Goal: Navigation & Orientation: Find specific page/section

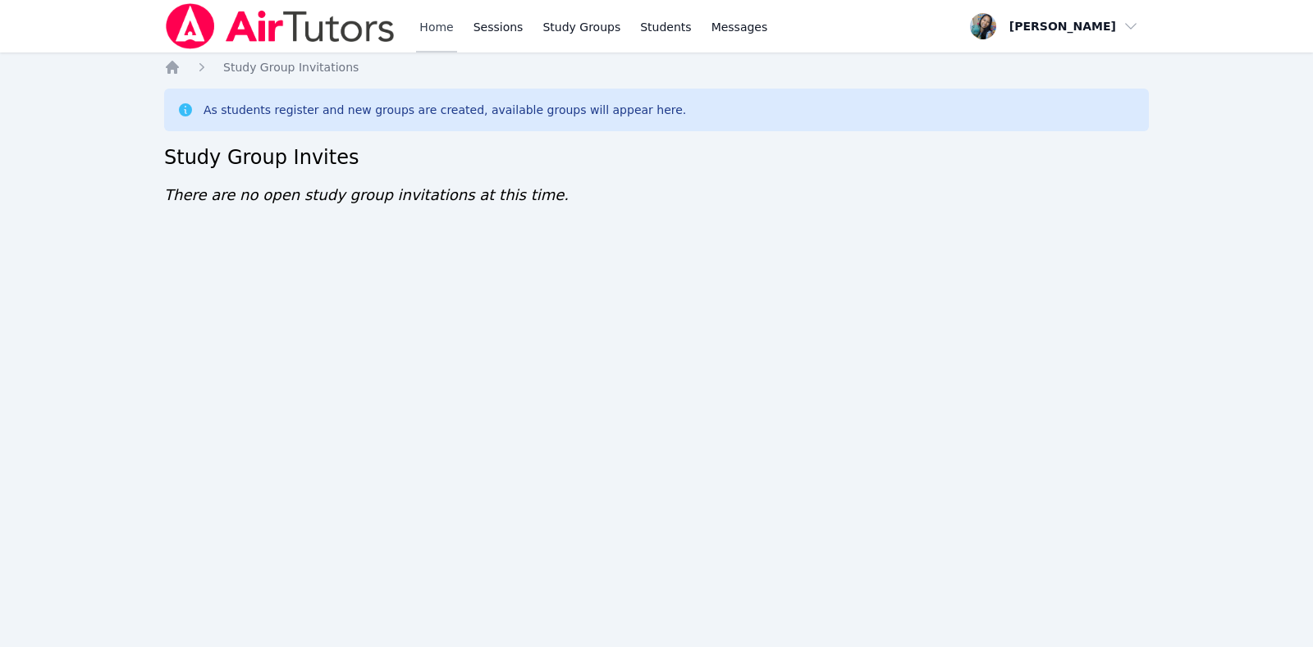
click at [437, 38] on link "Home" at bounding box center [436, 26] width 40 height 53
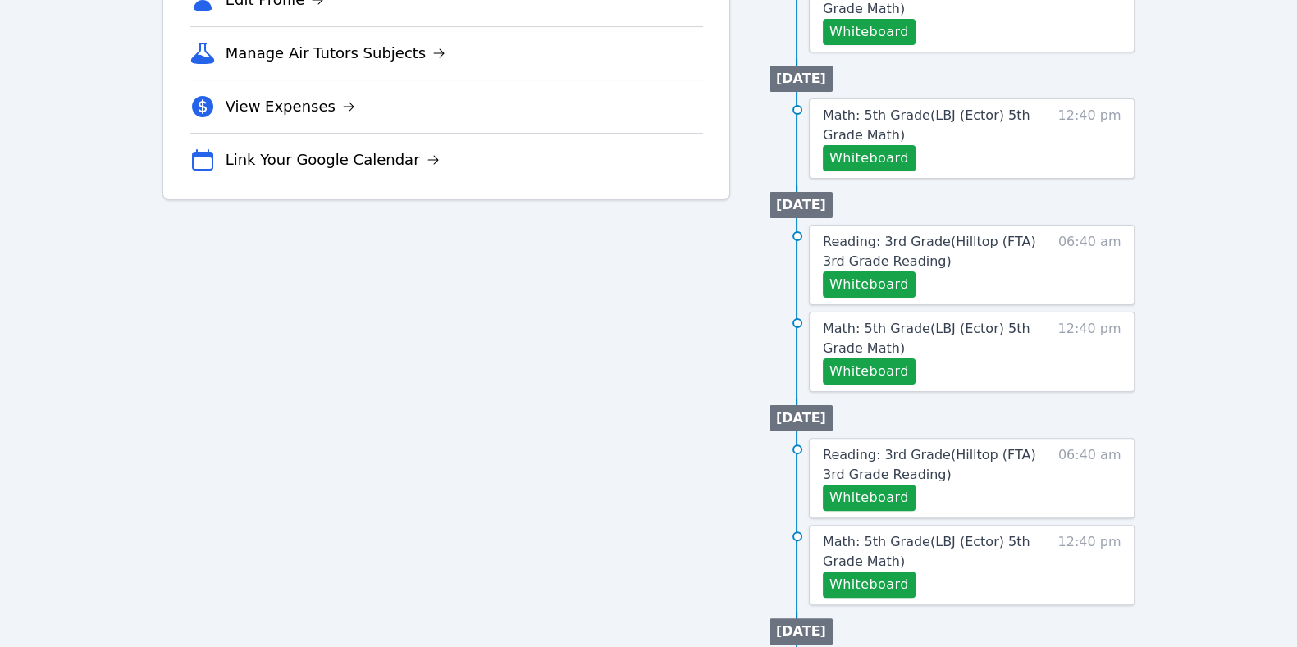
scroll to position [539, 0]
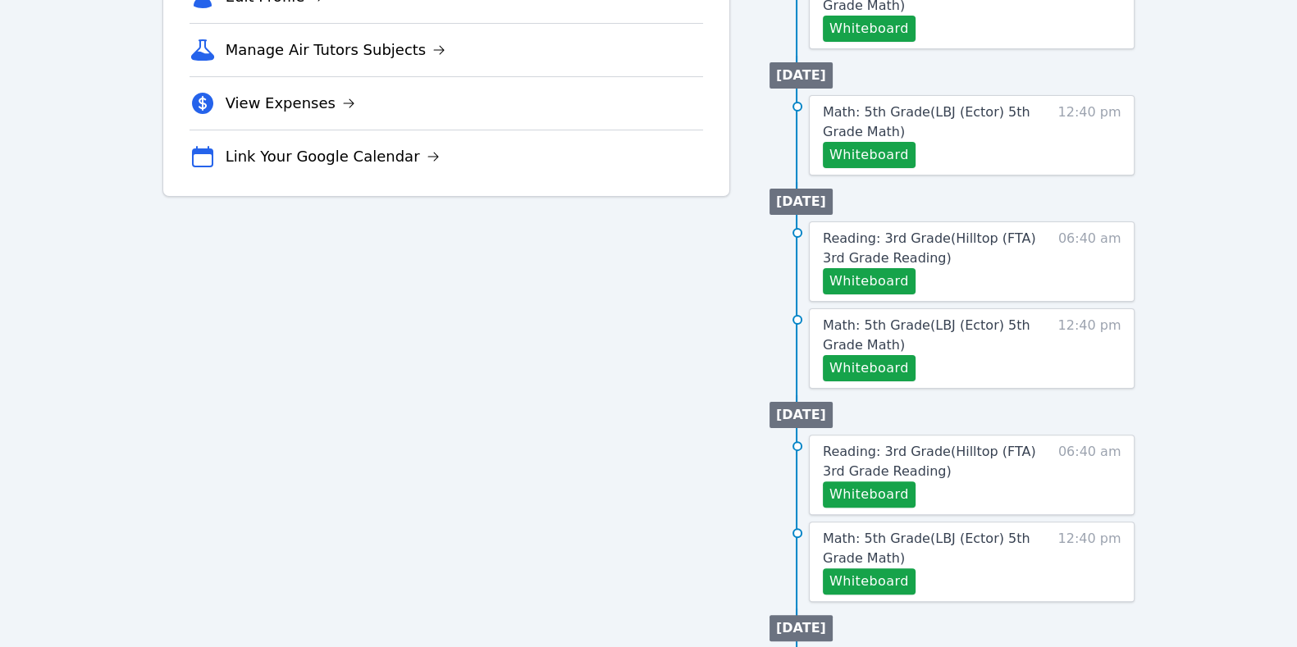
click at [617, 394] on div "Tutoring Opportunities Requested Sessions (0) Study Group Replacements (0) View…" at bounding box center [446, 231] width 568 height 1181
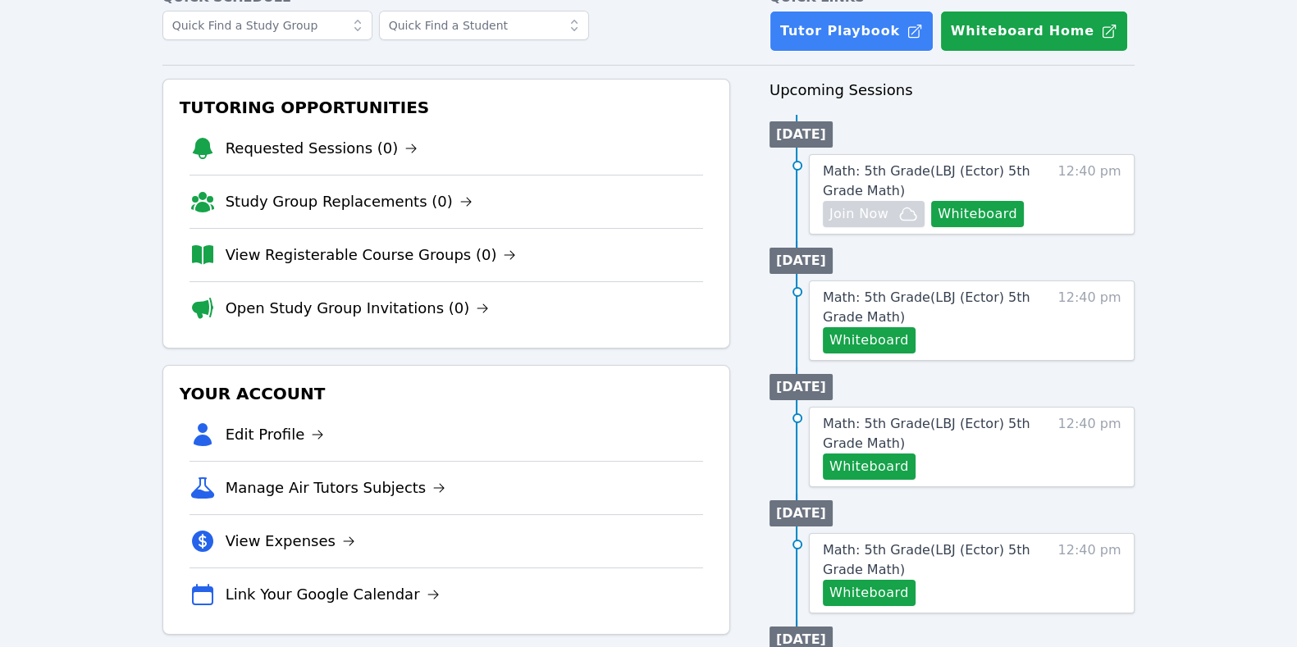
scroll to position [0, 0]
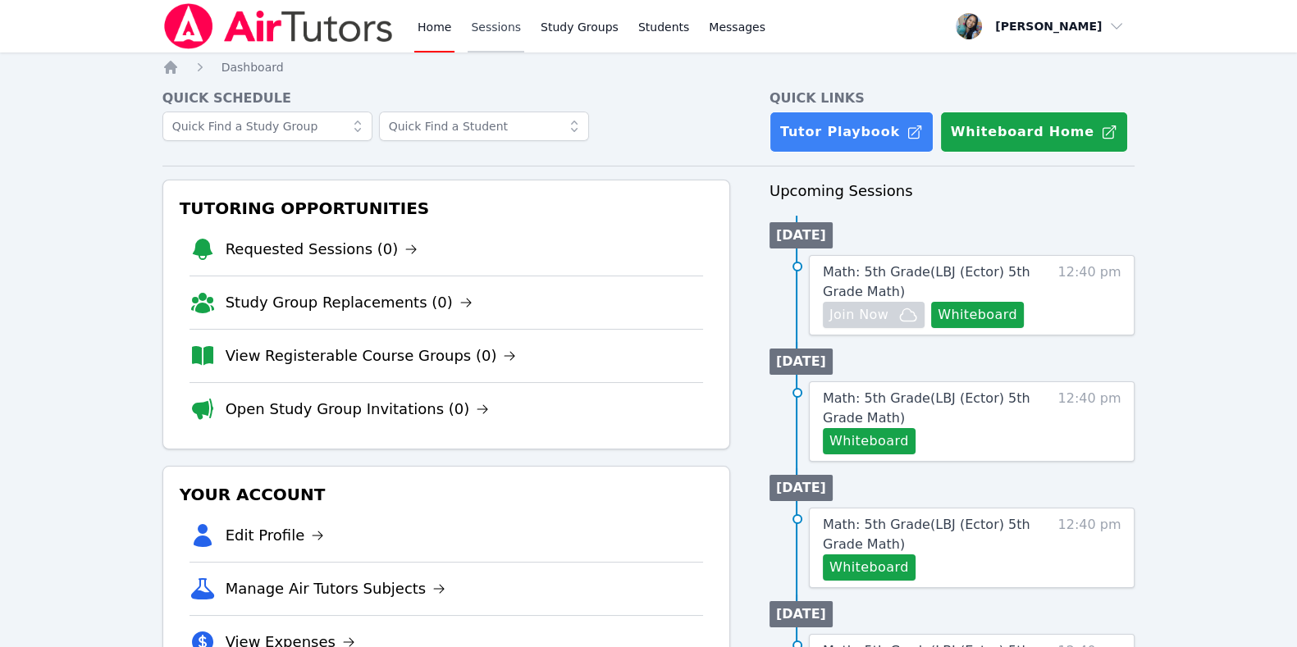
click at [496, 47] on link "Sessions" at bounding box center [496, 26] width 57 height 53
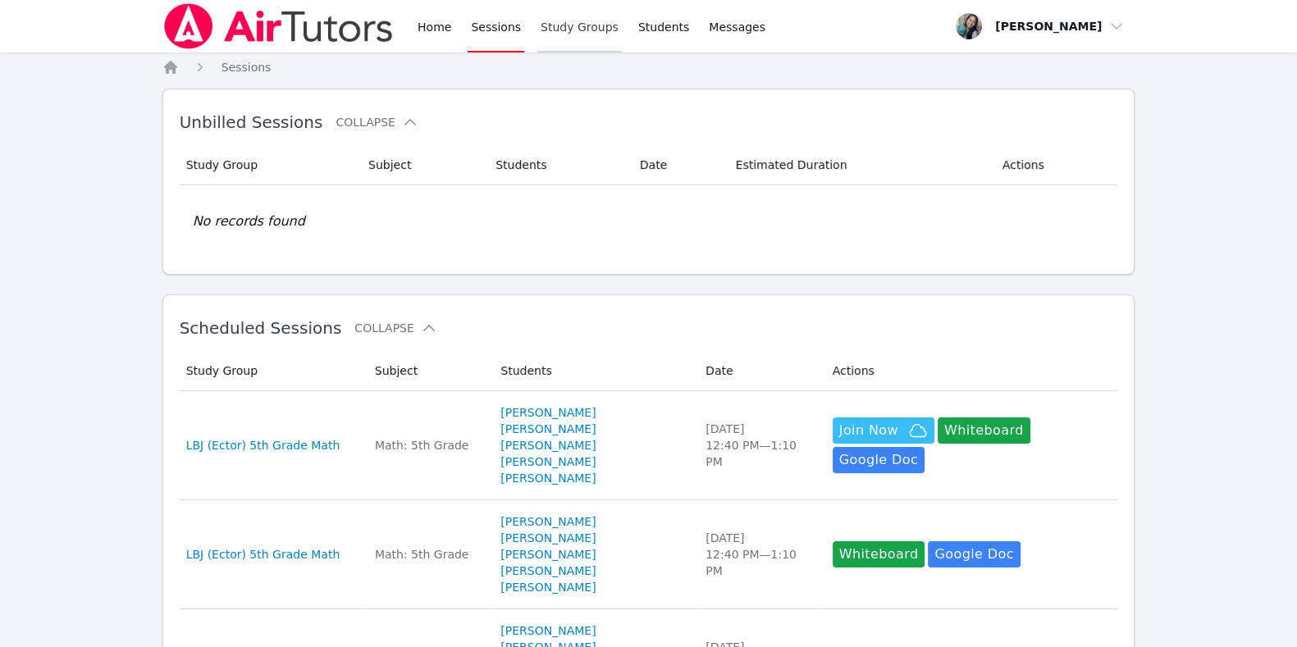
click at [576, 30] on link "Study Groups" at bounding box center [579, 26] width 85 height 53
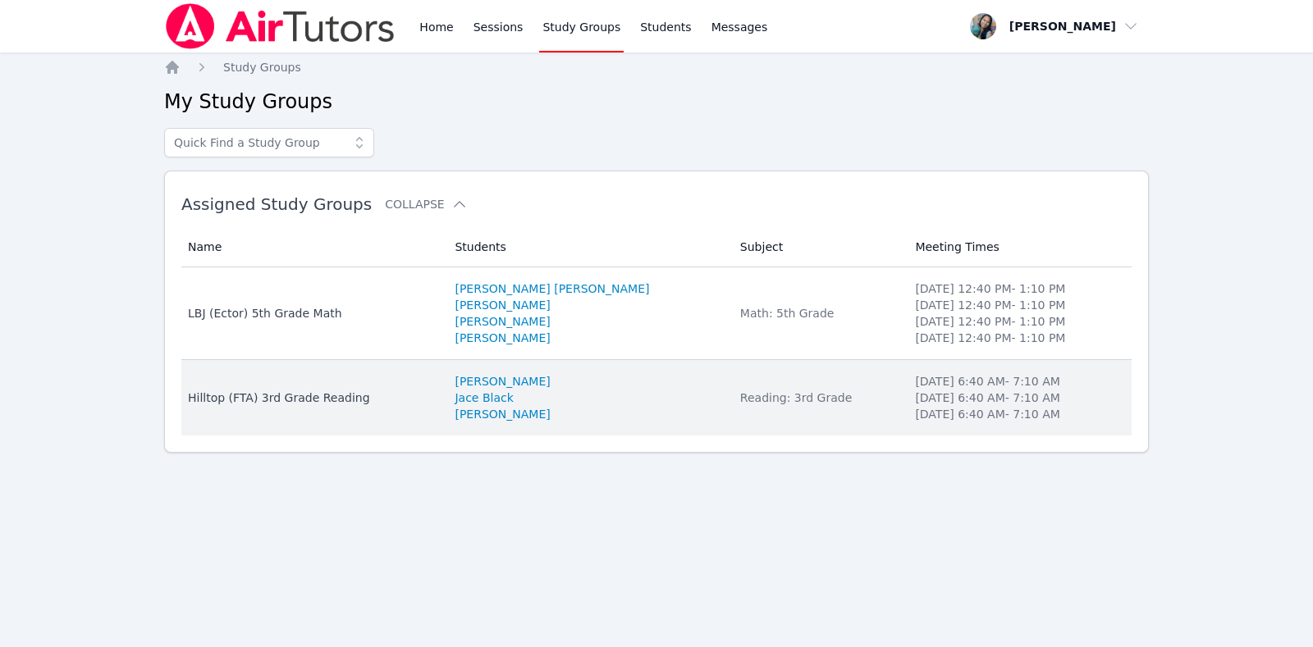
click at [230, 403] on div "Hilltop (FTA) 3rd Grade Reading" at bounding box center [311, 398] width 247 height 16
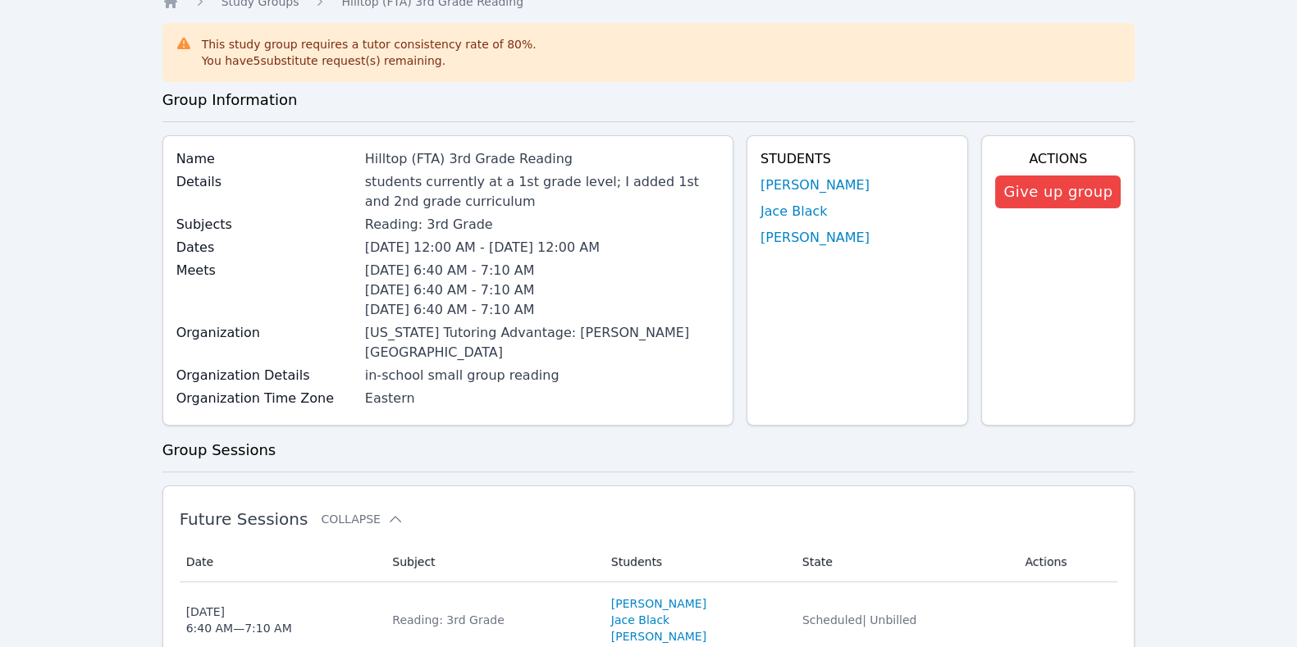
scroll to position [67, 0]
click at [782, 410] on div "Name Hilltop (FTA) 3rd Grade Reading Details students currently at a 1st grade …" at bounding box center [648, 286] width 973 height 304
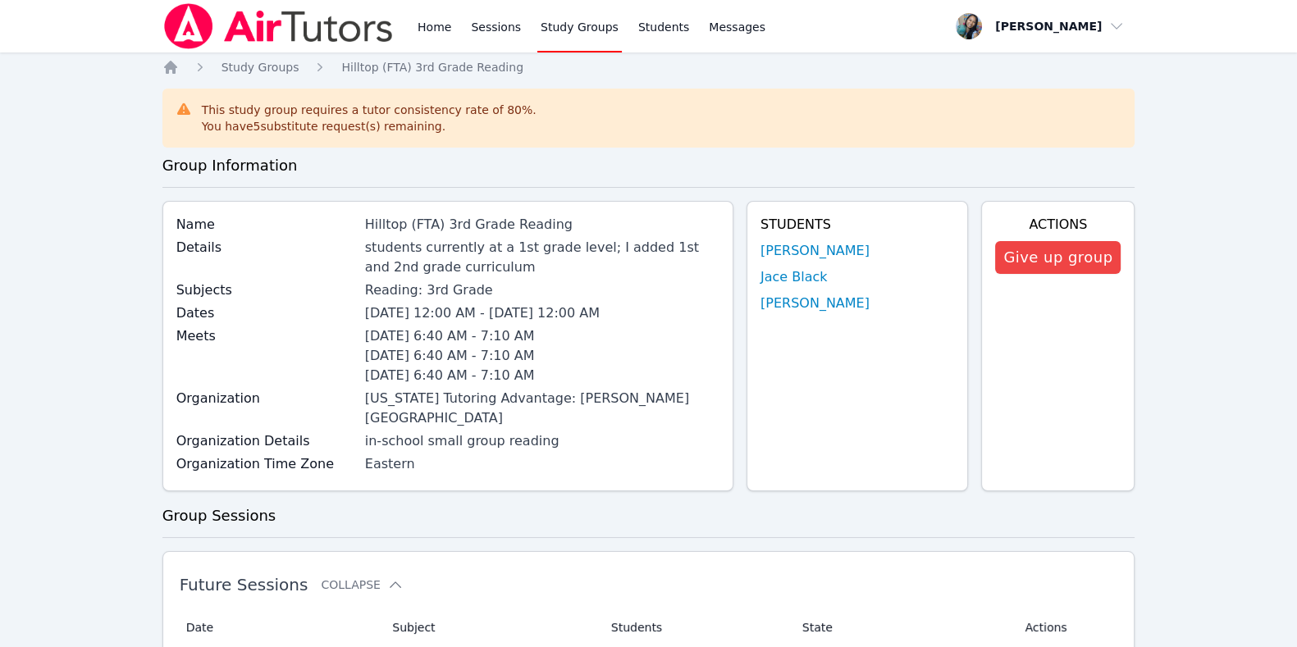
click at [441, 33] on link "Home" at bounding box center [434, 26] width 40 height 53
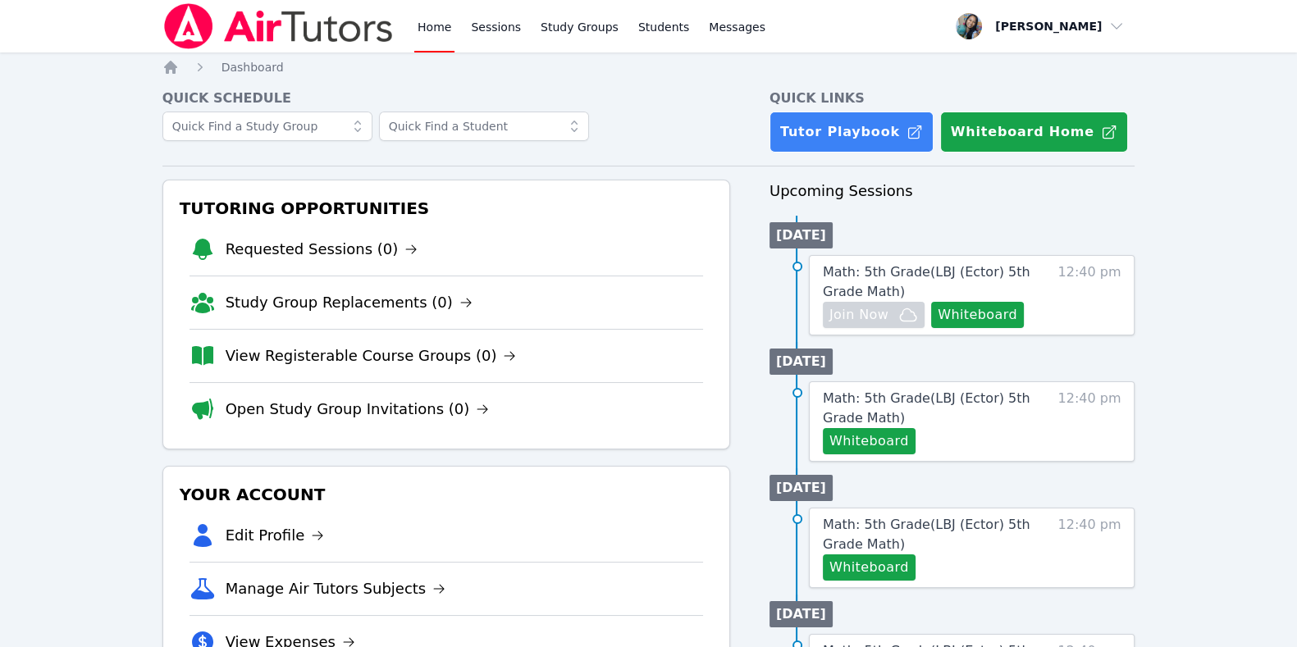
click at [444, 34] on link "Home" at bounding box center [434, 26] width 40 height 53
click at [504, 36] on link "Sessions" at bounding box center [496, 26] width 57 height 53
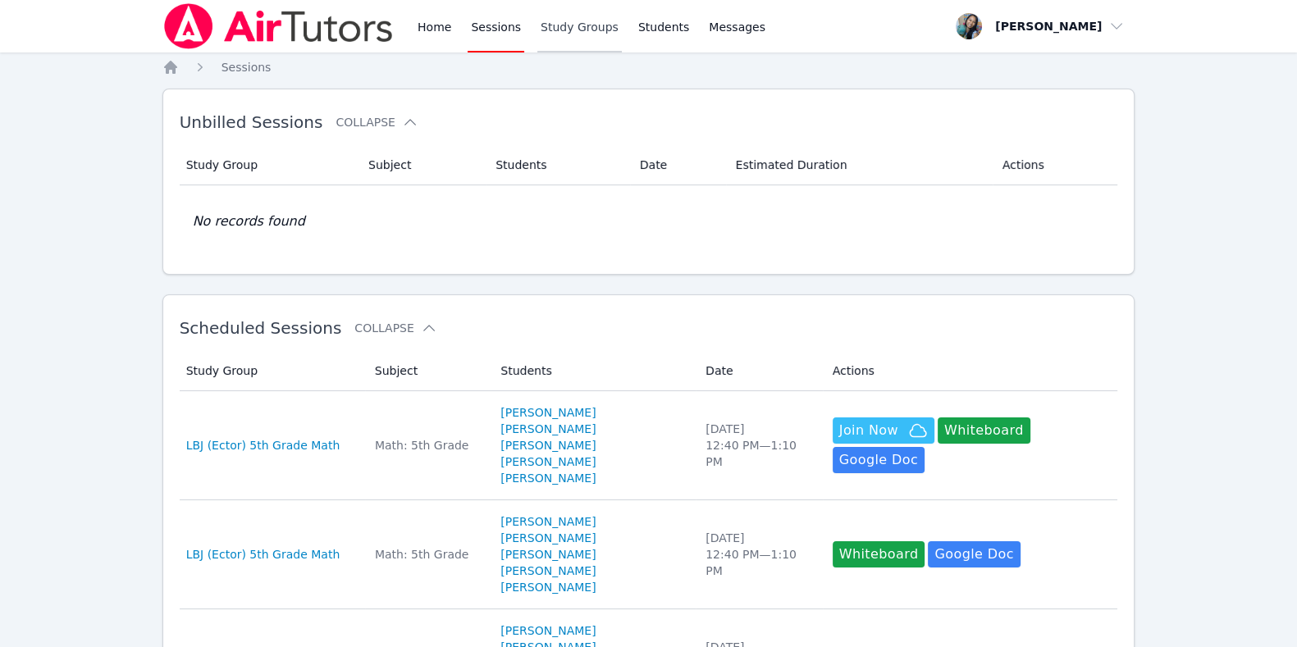
click at [578, 43] on link "Study Groups" at bounding box center [579, 26] width 85 height 53
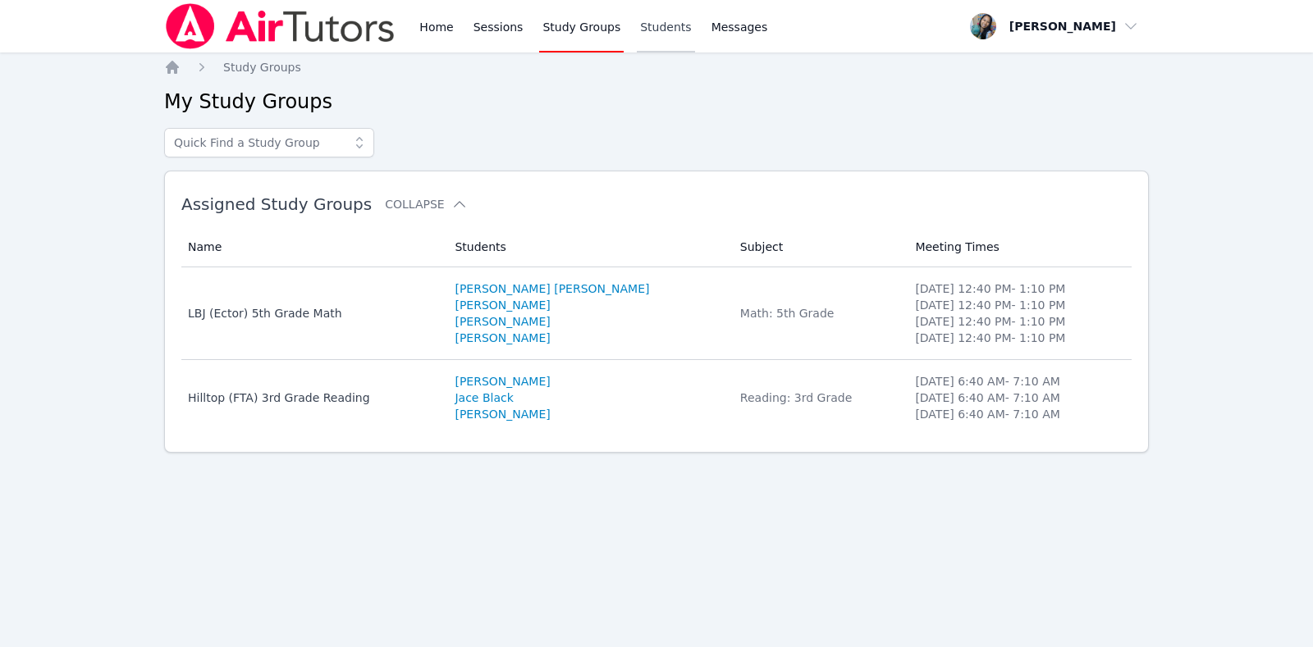
click at [657, 30] on link "Students" at bounding box center [665, 26] width 57 height 53
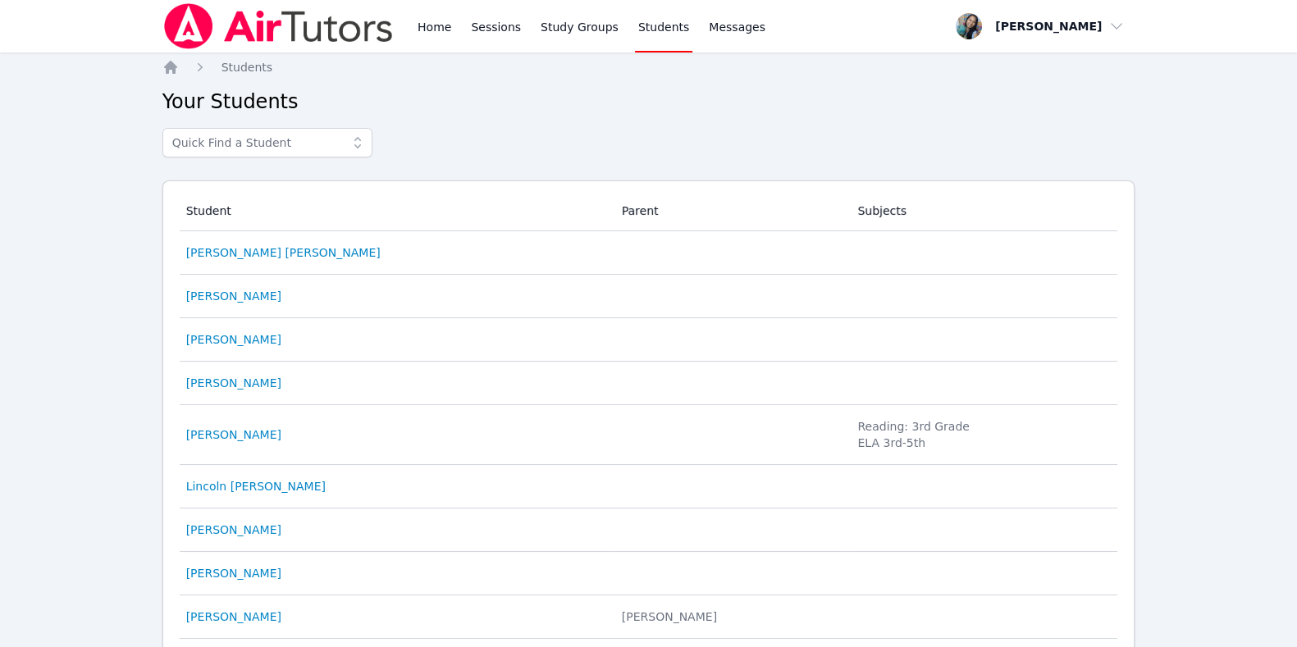
click at [426, 42] on link "Home" at bounding box center [434, 26] width 40 height 53
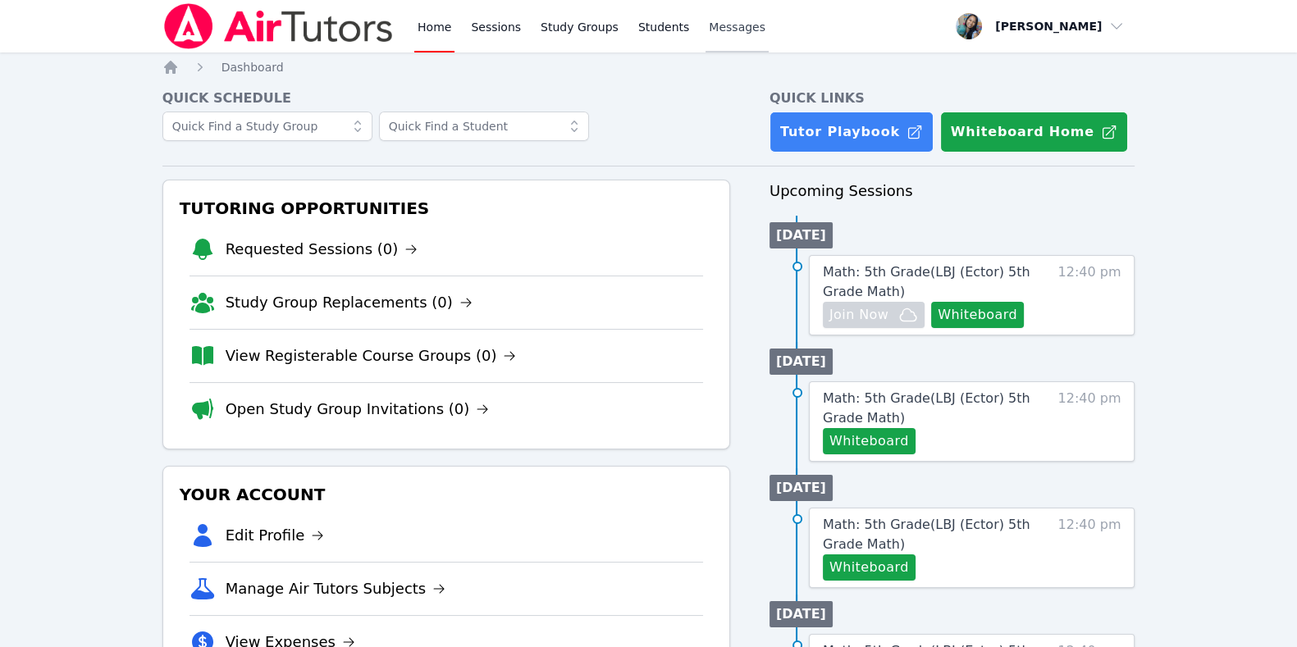
click at [725, 29] on span "Messages" at bounding box center [737, 27] width 57 height 16
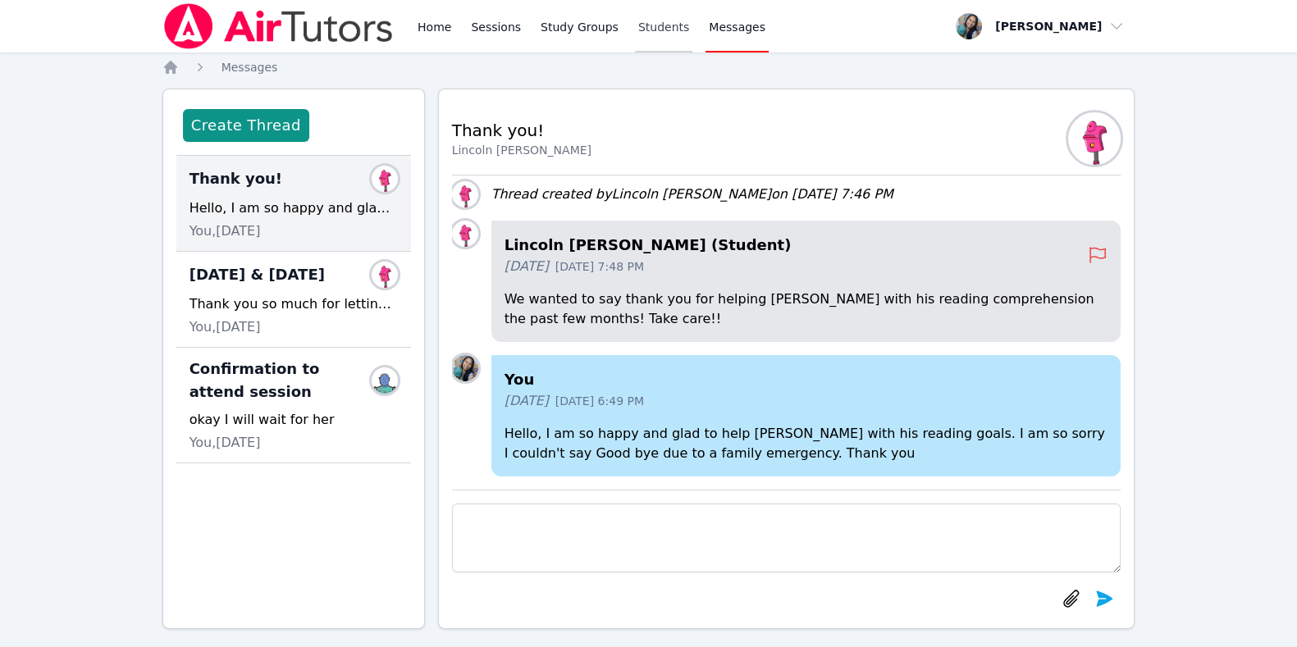
click at [635, 42] on link "Students" at bounding box center [663, 26] width 57 height 53
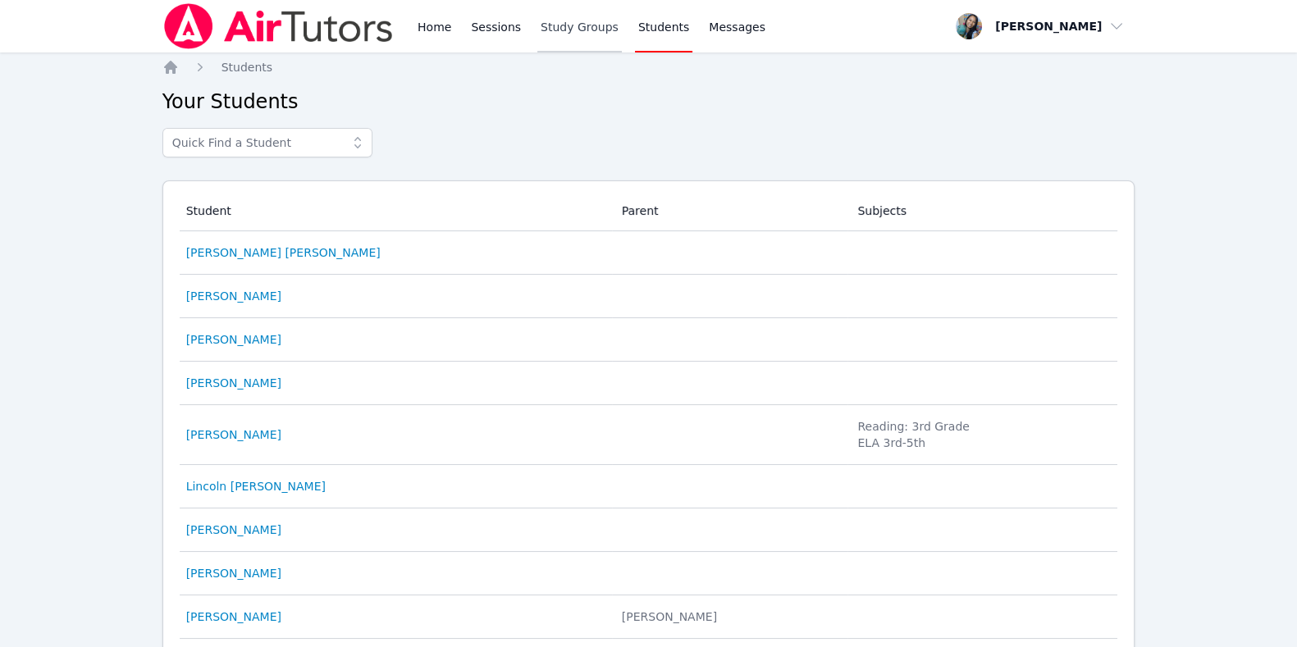
click at [550, 32] on link "Study Groups" at bounding box center [579, 26] width 85 height 53
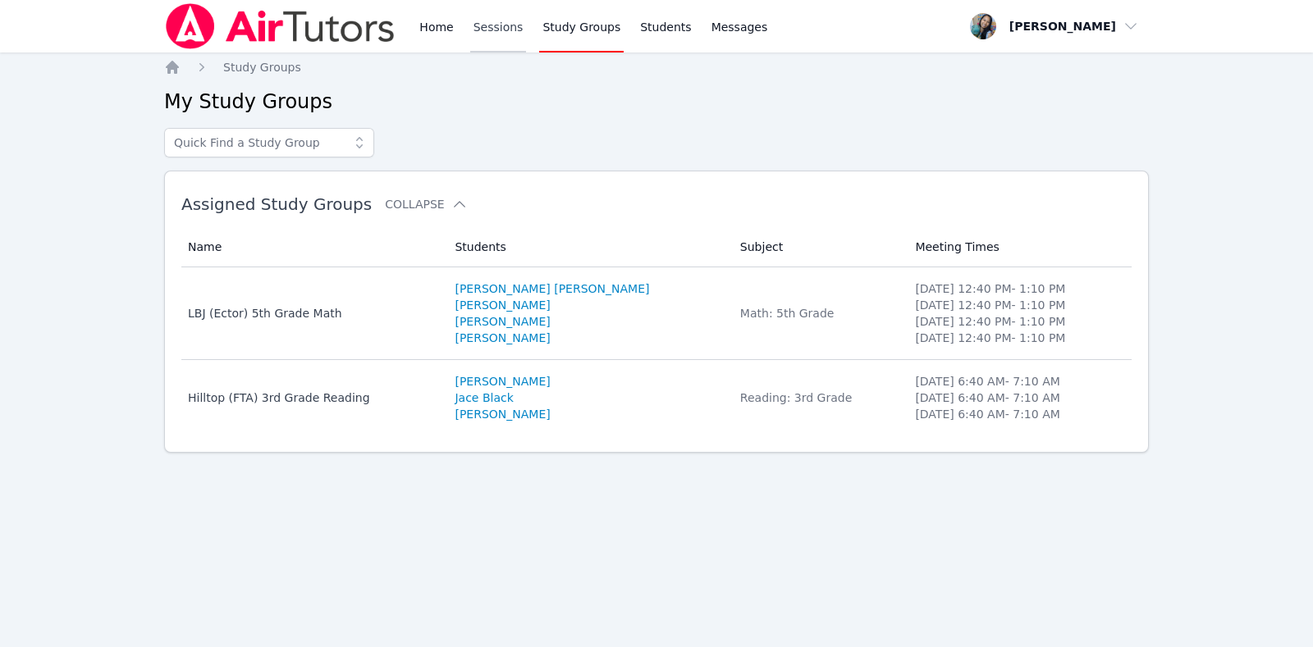
click at [470, 37] on link "Sessions" at bounding box center [498, 26] width 57 height 53
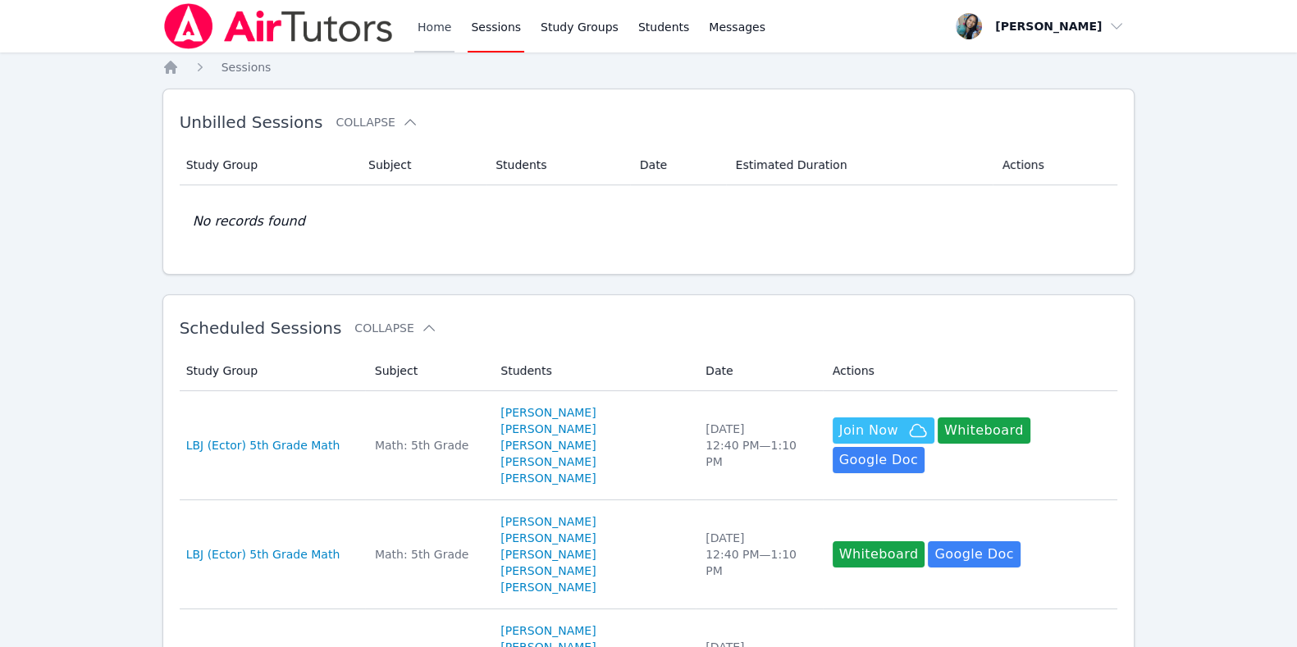
click at [423, 30] on link "Home" at bounding box center [434, 26] width 40 height 53
